Goal: Transaction & Acquisition: Book appointment/travel/reservation

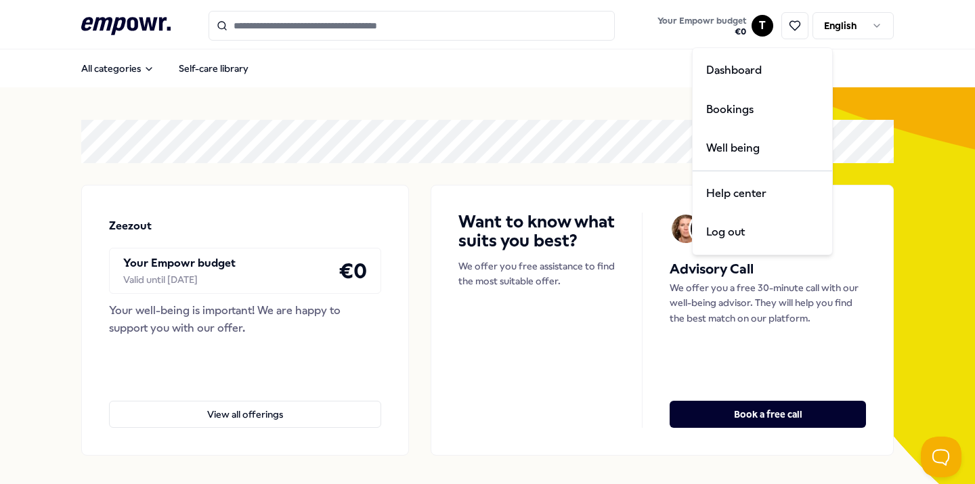
click at [762, 24] on html ".empowr-logo_svg__cls-1{fill:#03032f} Your Empowr budget € 0 T English All cate…" at bounding box center [487, 242] width 975 height 484
click at [735, 110] on div "Bookings" at bounding box center [762, 109] width 134 height 39
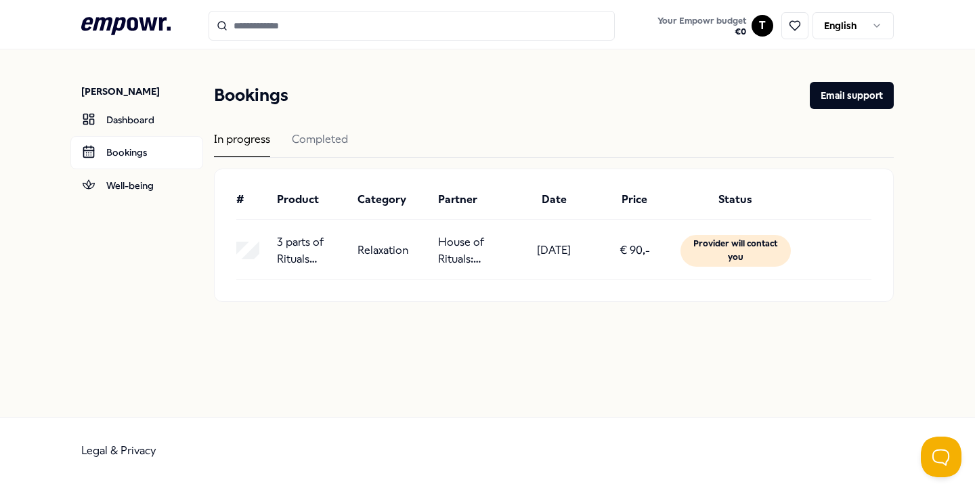
click at [291, 255] on p "3 parts of Rituals Mindspa" at bounding box center [312, 251] width 70 height 35
click at [301, 244] on p "3 parts of Rituals Mindspa" at bounding box center [312, 251] width 70 height 35
click at [334, 133] on div "Completed" at bounding box center [320, 144] width 56 height 26
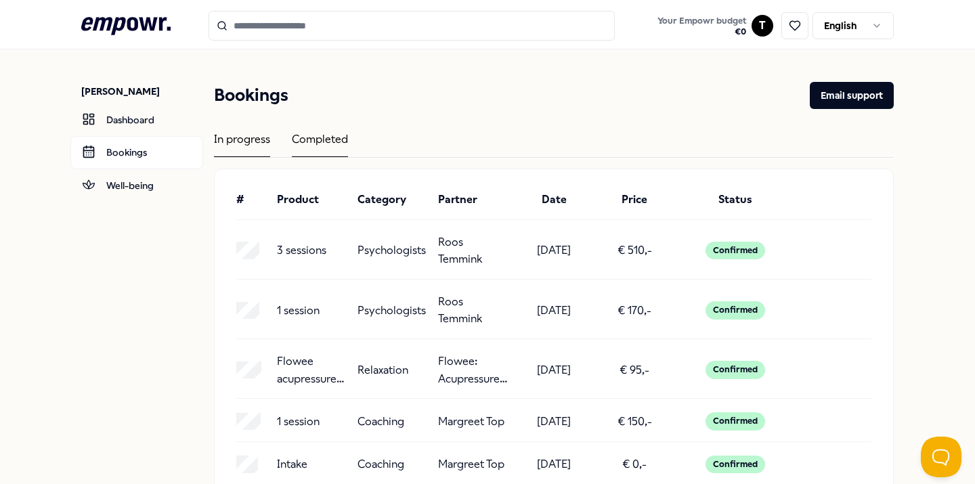
click at [250, 147] on div "In progress" at bounding box center [242, 144] width 56 height 26
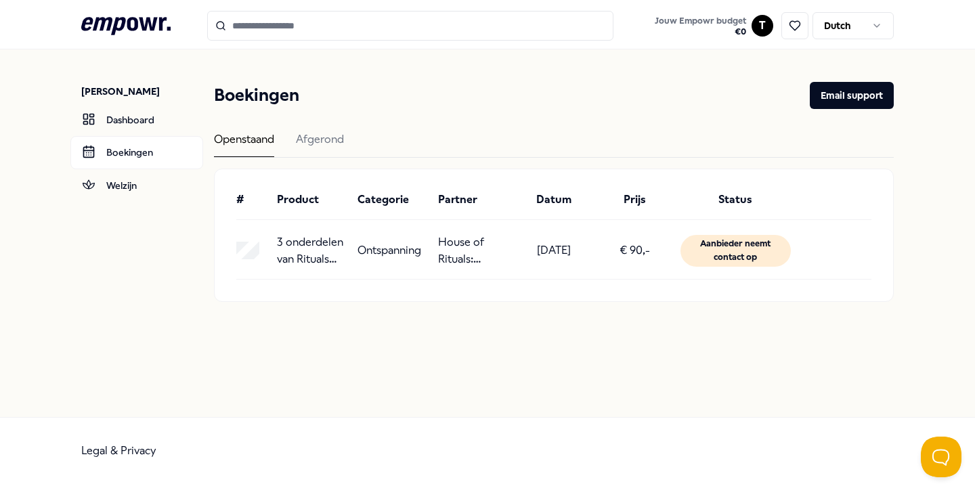
click at [313, 26] on input "Search for products, categories or subcategories" at bounding box center [410, 26] width 406 height 30
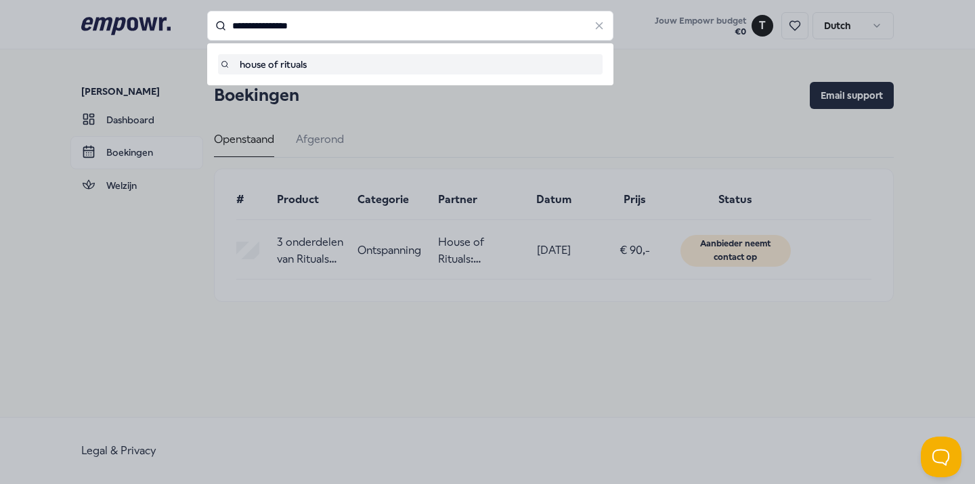
type input "**********"
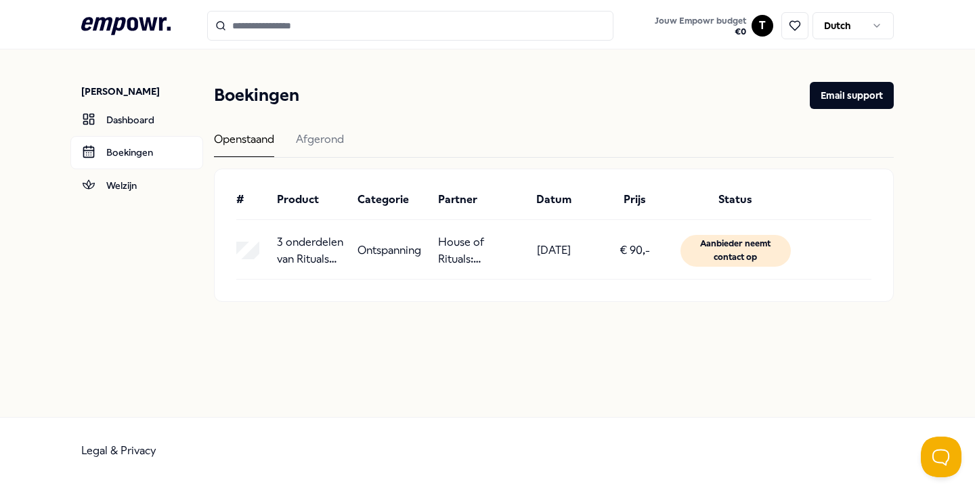
type input "**********"
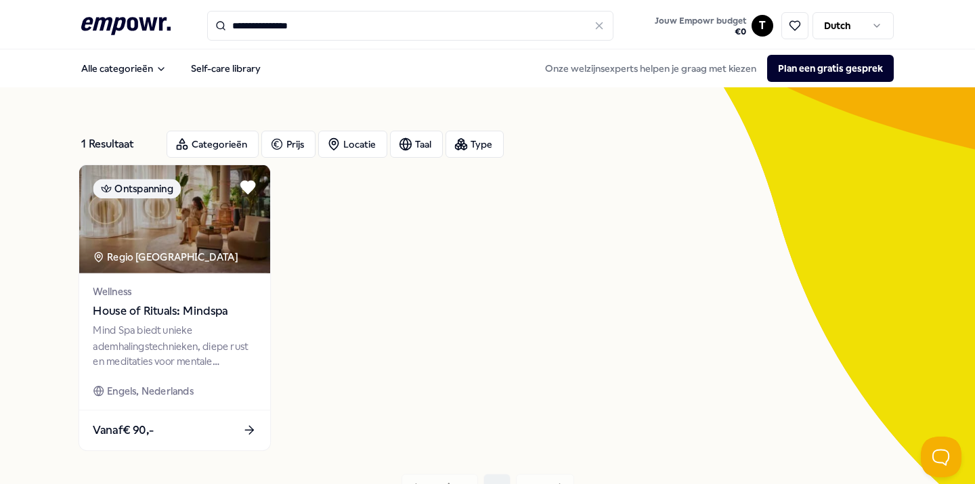
click at [188, 303] on span "House of Rituals: Mindspa" at bounding box center [174, 312] width 163 height 18
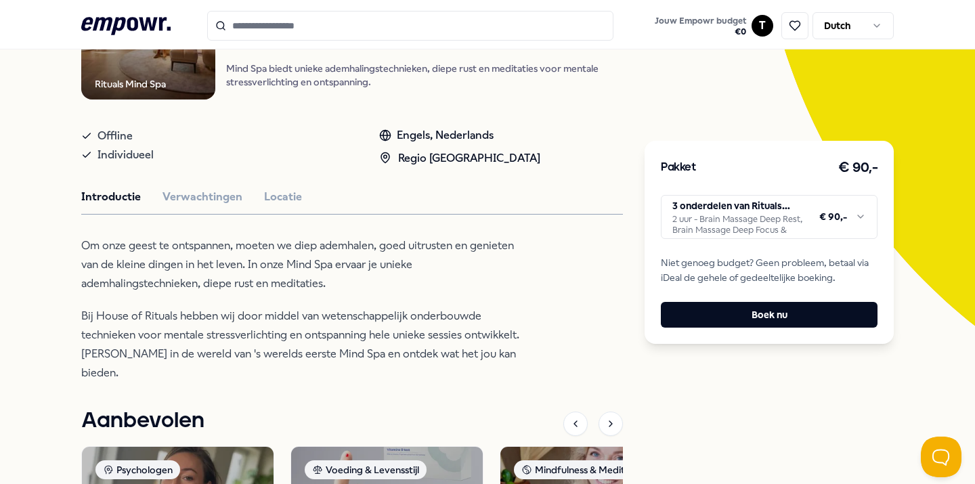
scroll to position [192, 0]
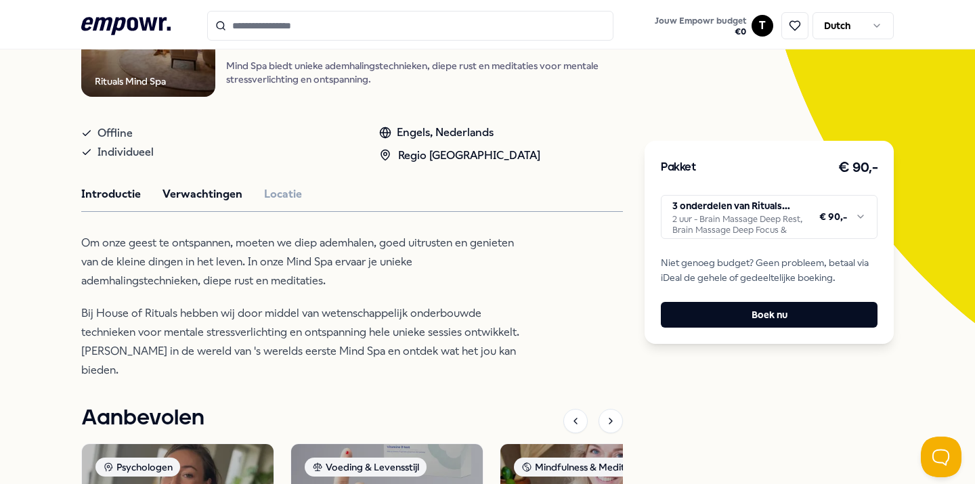
click at [199, 199] on button "Verwachtingen" at bounding box center [202, 194] width 80 height 18
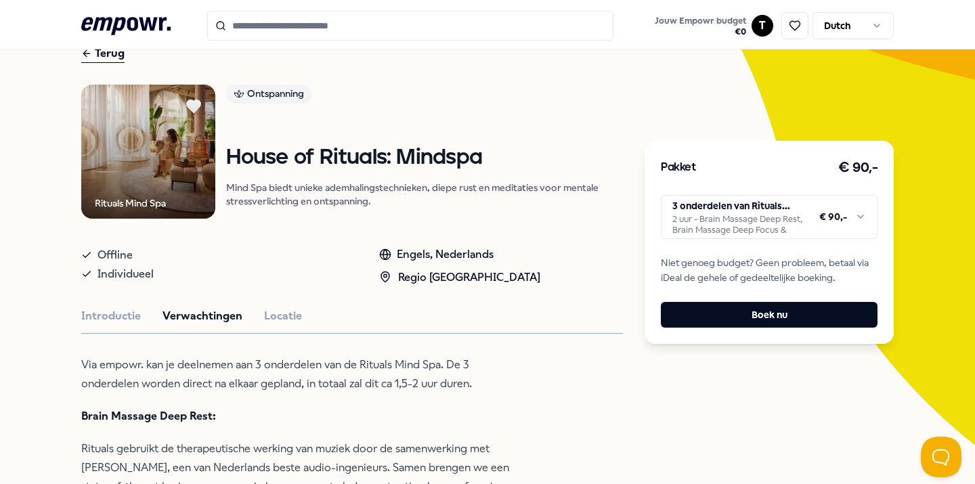
scroll to position [36, 0]
